Goal: Task Accomplishment & Management: Manage account settings

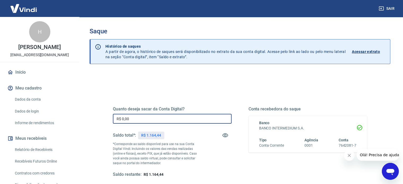
click at [165, 115] on input "R$ 0,00" at bounding box center [172, 119] width 119 height 10
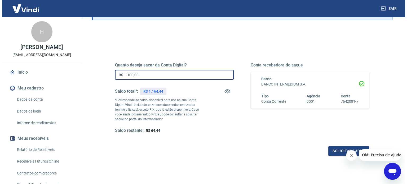
scroll to position [45, 0]
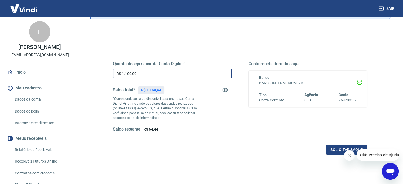
type input "R$ 1.100,00"
click at [348, 154] on icon "Fechar mensagem da empresa" at bounding box center [349, 156] width 4 height 4
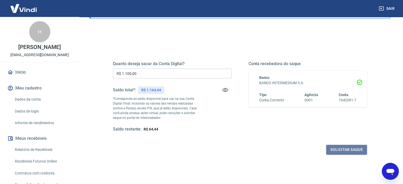
click at [348, 154] on button "Solicitar saque" at bounding box center [346, 150] width 41 height 10
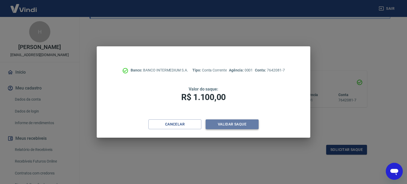
click at [238, 127] on button "Validar saque" at bounding box center [232, 125] width 53 height 10
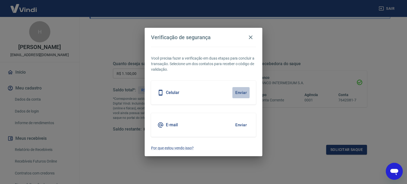
click at [242, 95] on button "Enviar" at bounding box center [241, 92] width 17 height 11
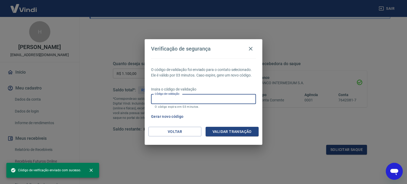
click at [232, 101] on input "Código de validação" at bounding box center [203, 99] width 105 height 10
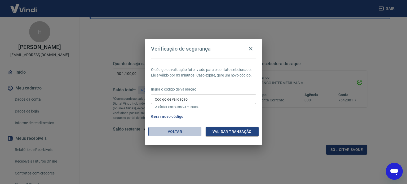
click at [169, 127] on button "Voltar" at bounding box center [175, 132] width 53 height 10
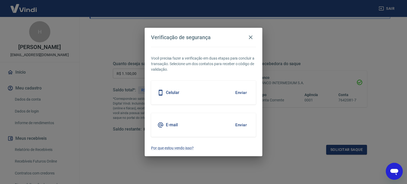
click at [247, 124] on button "Enviar" at bounding box center [241, 125] width 17 height 11
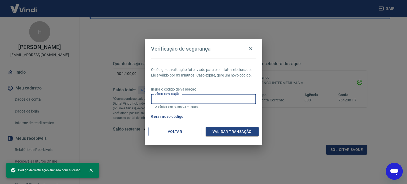
click at [208, 99] on input "Código de validação" at bounding box center [203, 99] width 105 height 10
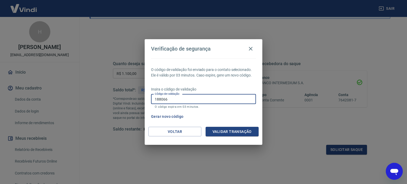
type input "188066"
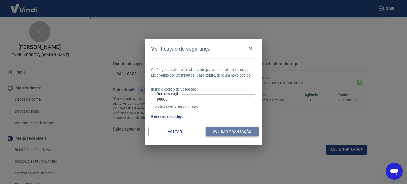
click at [217, 129] on button "Validar transação" at bounding box center [232, 132] width 53 height 10
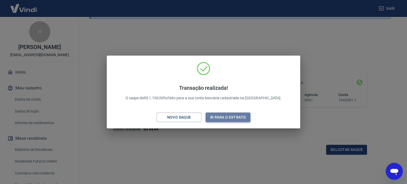
click at [216, 116] on button "Ir para o extrato" at bounding box center [228, 118] width 45 height 10
